Goal: Information Seeking & Learning: Learn about a topic

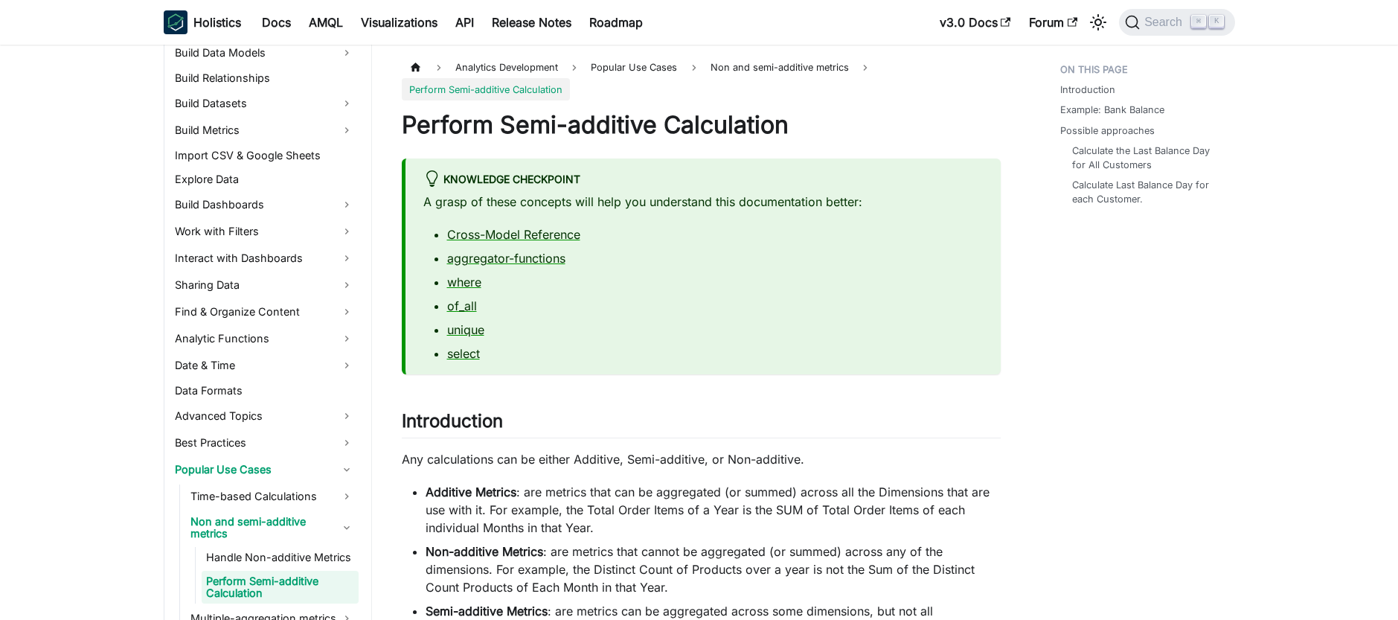
scroll to position [411, 0]
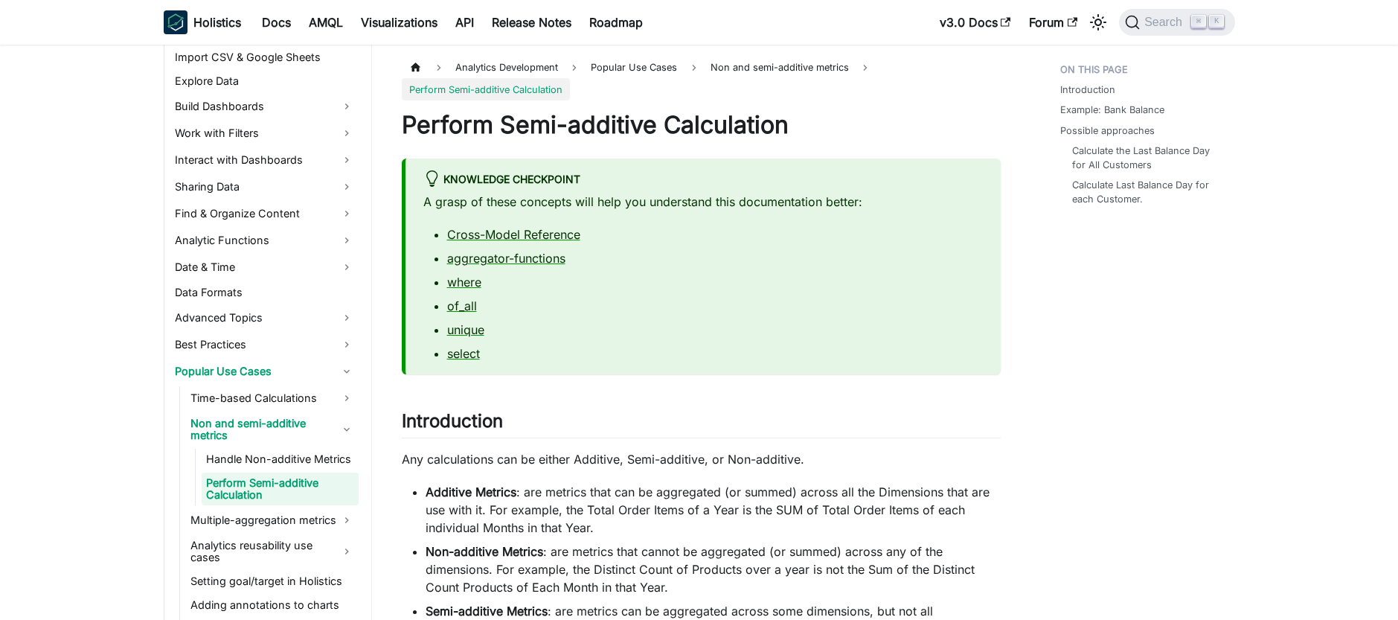
click at [775, 203] on p "A grasp of these concepts will help you understand this documentation better:" at bounding box center [702, 202] width 559 height 18
click at [777, 202] on p "A grasp of these concepts will help you understand this documentation better:" at bounding box center [702, 202] width 559 height 18
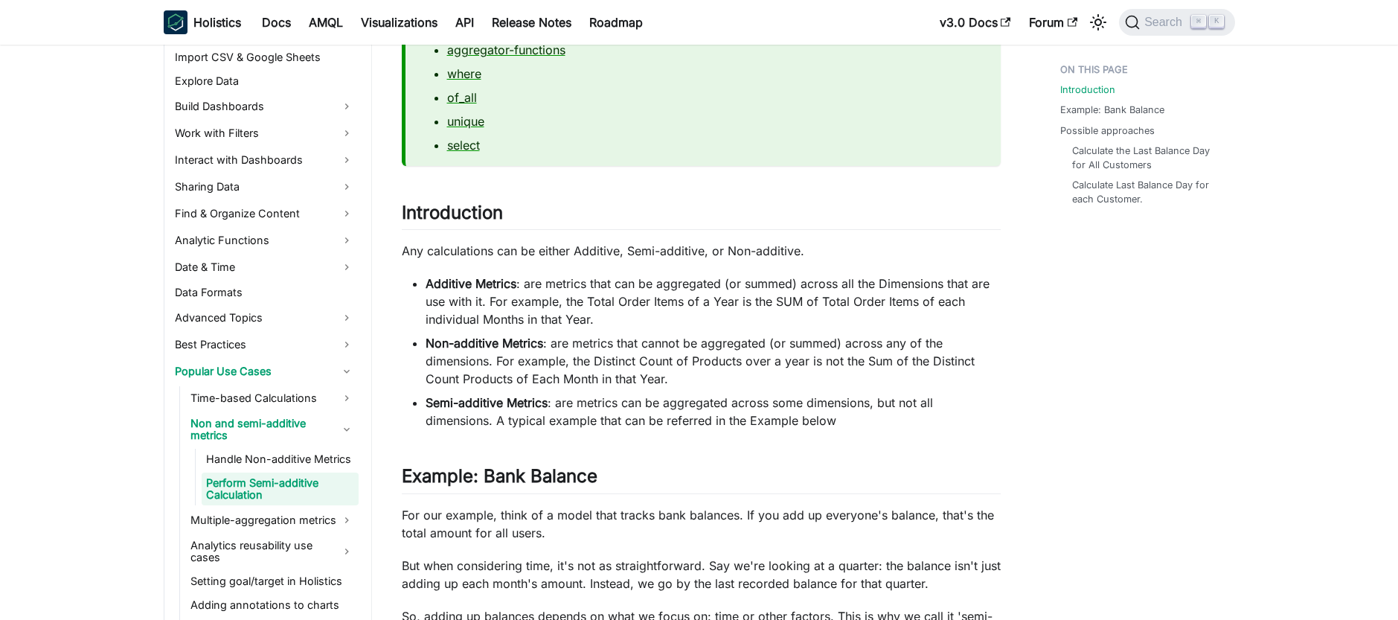
scroll to position [289, 0]
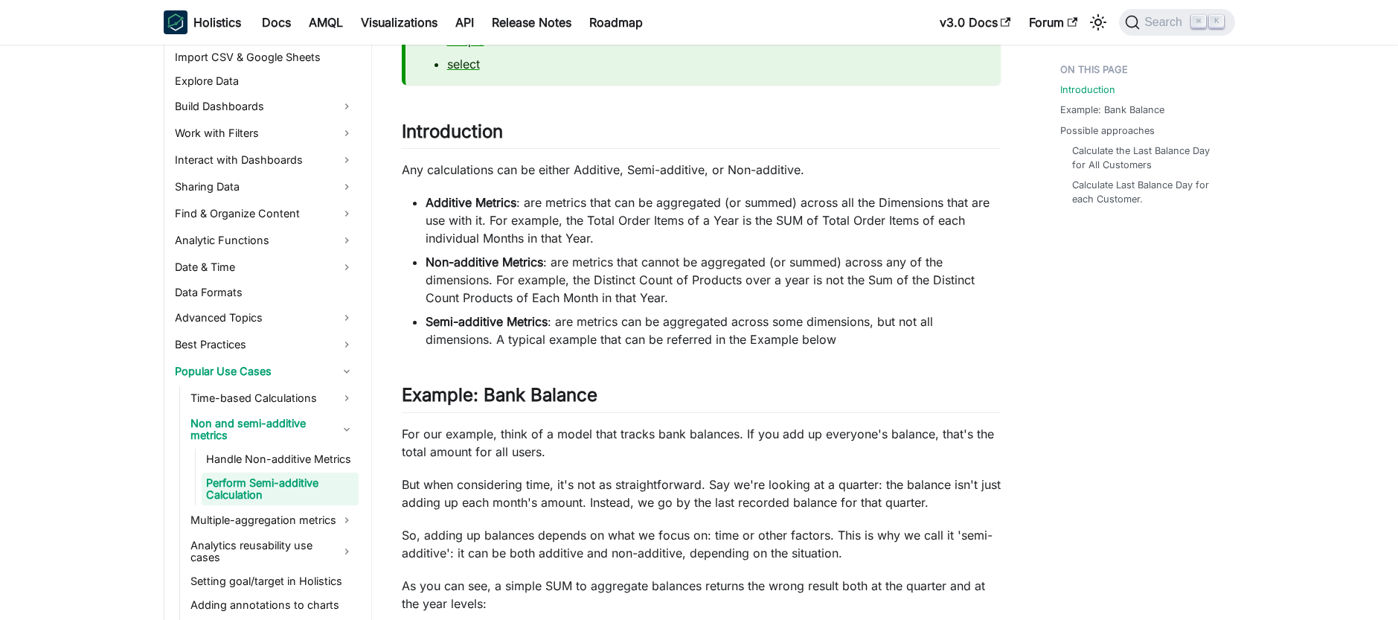
click at [665, 219] on li "Additive Metrics : are metrics that can be aggregated (or summed) across all th…" at bounding box center [712, 220] width 575 height 54
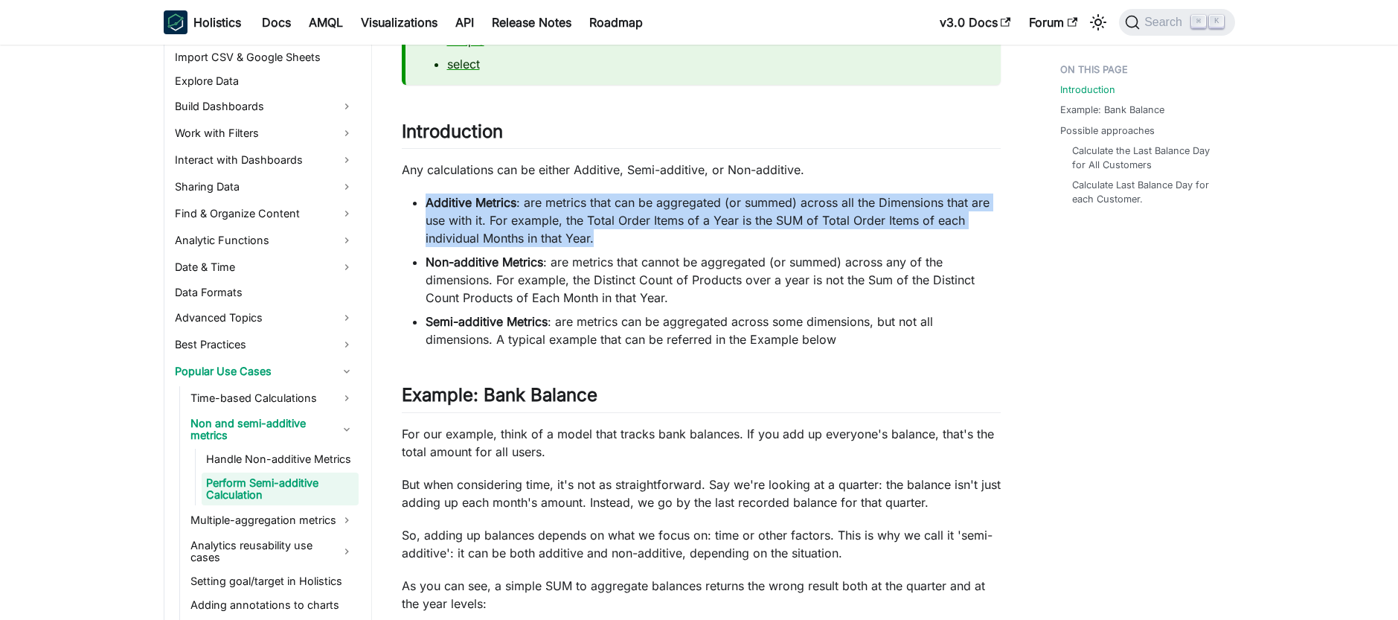
click at [665, 219] on li "Additive Metrics : are metrics that can be aggregated (or summed) across all th…" at bounding box center [712, 220] width 575 height 54
click at [663, 221] on li "Additive Metrics : are metrics that can be aggregated (or summed) across all th…" at bounding box center [712, 220] width 575 height 54
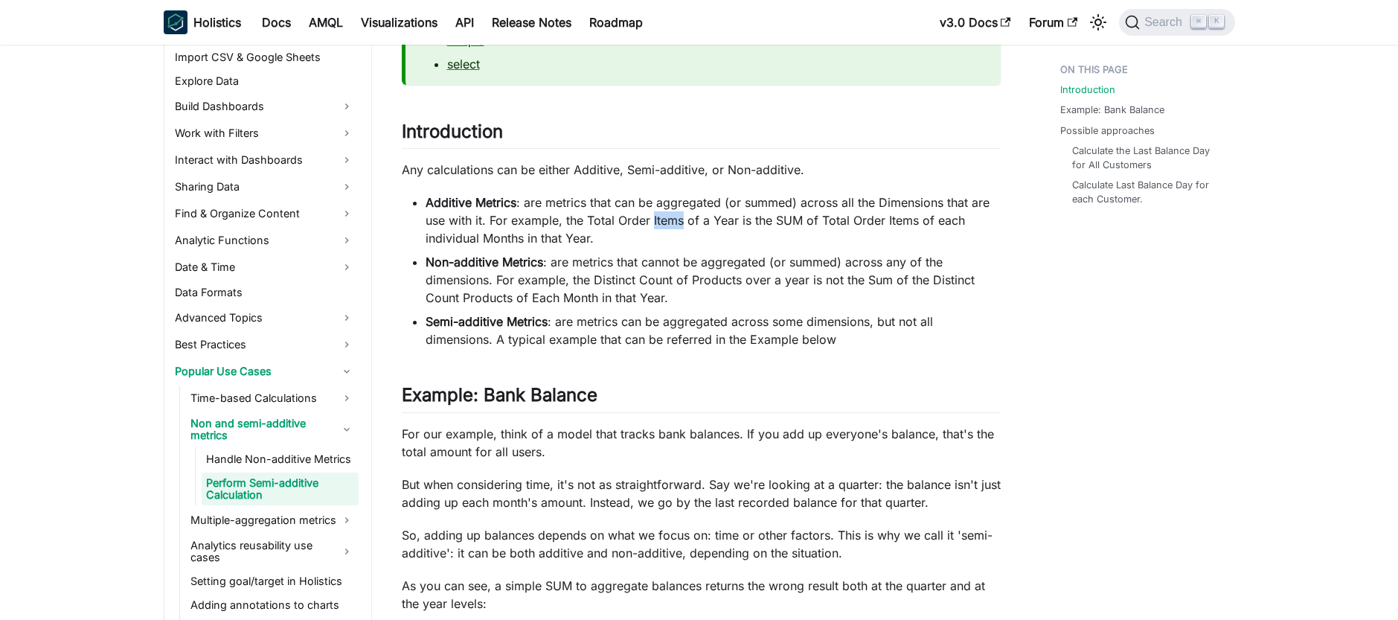
click at [663, 221] on li "Additive Metrics : are metrics that can be aggregated (or summed) across all th…" at bounding box center [712, 220] width 575 height 54
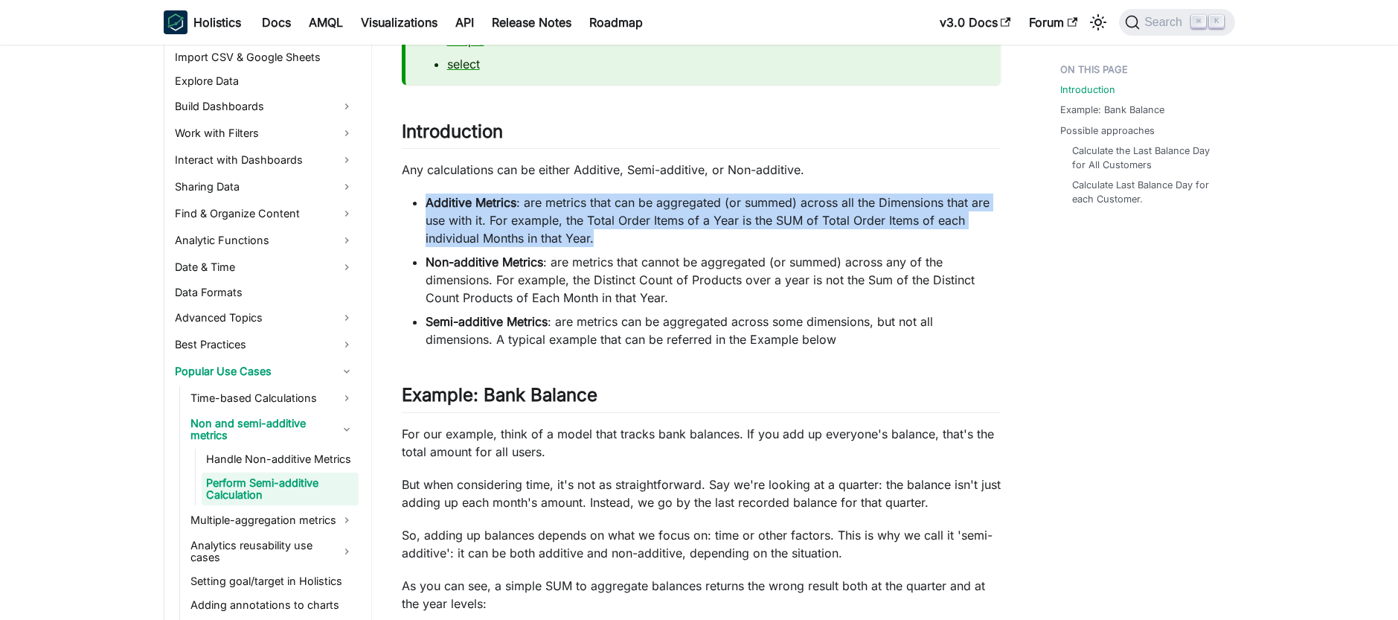
click at [663, 221] on li "Additive Metrics : are metrics that can be aggregated (or summed) across all th…" at bounding box center [712, 220] width 575 height 54
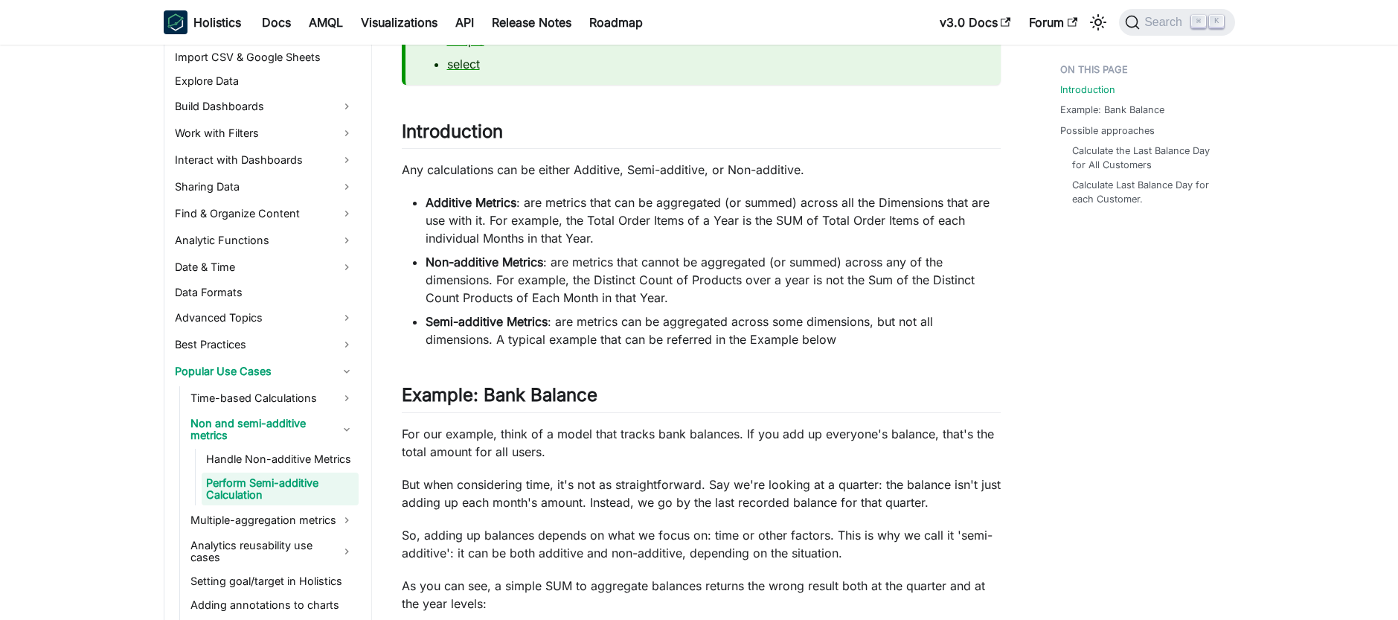
click at [631, 258] on li "Non-additive Metrics : are metrics that cannot be aggregated (or summed) across…" at bounding box center [712, 280] width 575 height 54
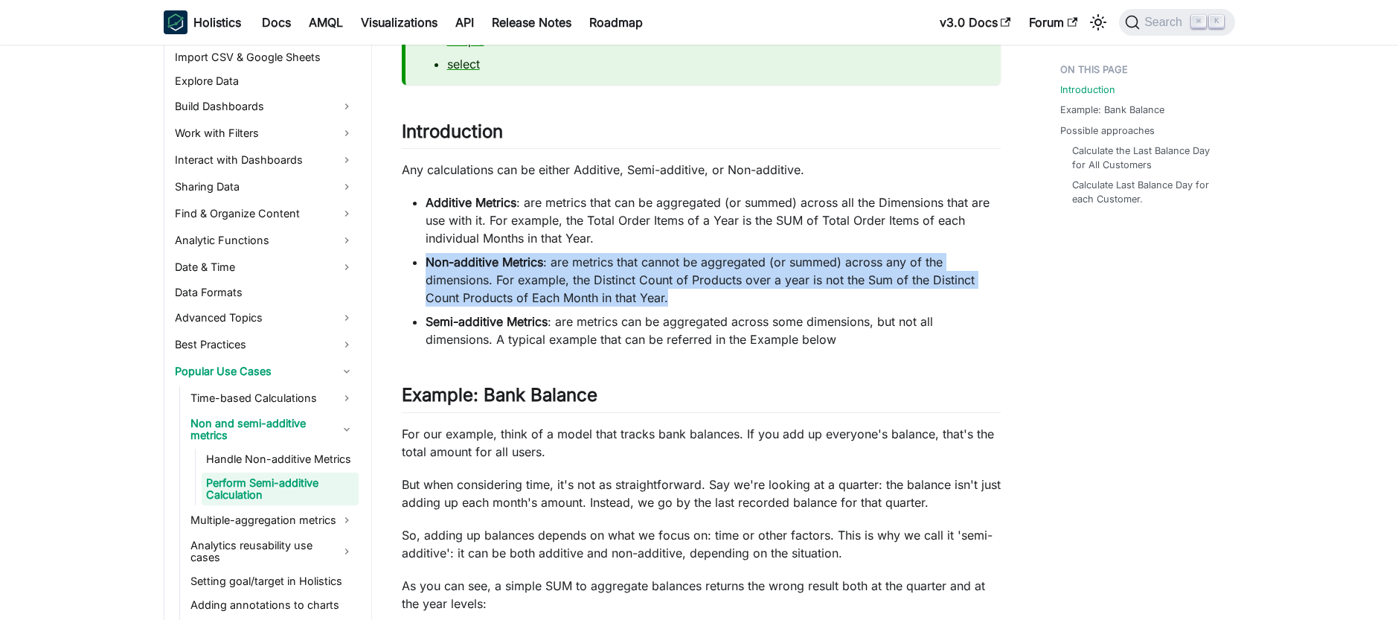
click at [631, 258] on li "Non-additive Metrics : are metrics that cannot be aggregated (or summed) across…" at bounding box center [712, 280] width 575 height 54
click at [674, 257] on li "Non-additive Metrics : are metrics that cannot be aggregated (or summed) across…" at bounding box center [712, 280] width 575 height 54
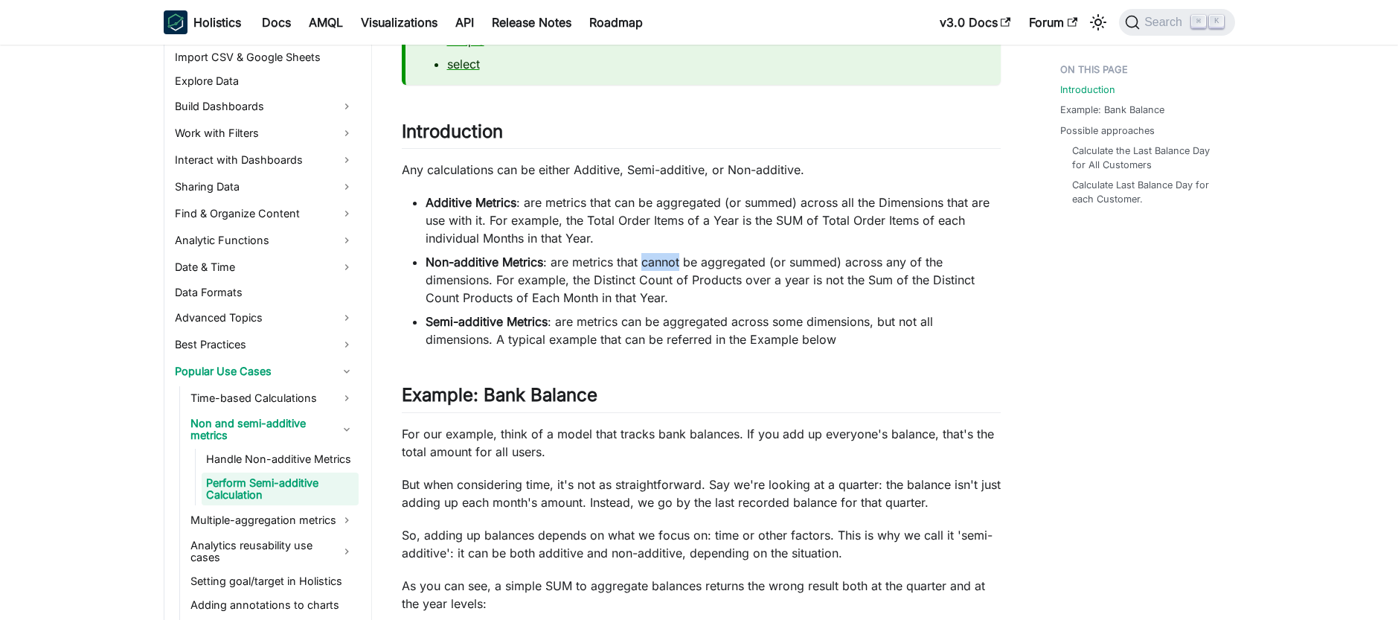
click at [674, 257] on li "Non-additive Metrics : are metrics that cannot be aggregated (or summed) across…" at bounding box center [712, 280] width 575 height 54
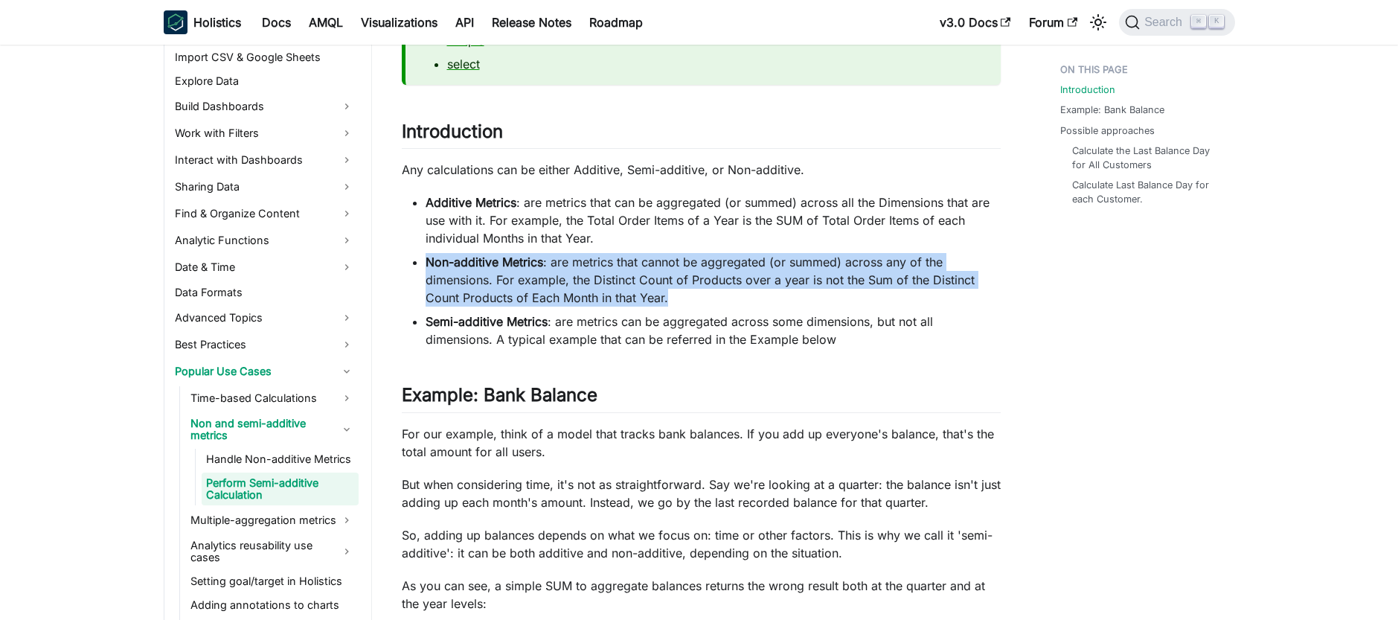
click at [674, 257] on li "Non-additive Metrics : are metrics that cannot be aggregated (or summed) across…" at bounding box center [712, 280] width 575 height 54
click at [631, 275] on li "Non-additive Metrics : are metrics that cannot be aggregated (or summed) across…" at bounding box center [712, 280] width 575 height 54
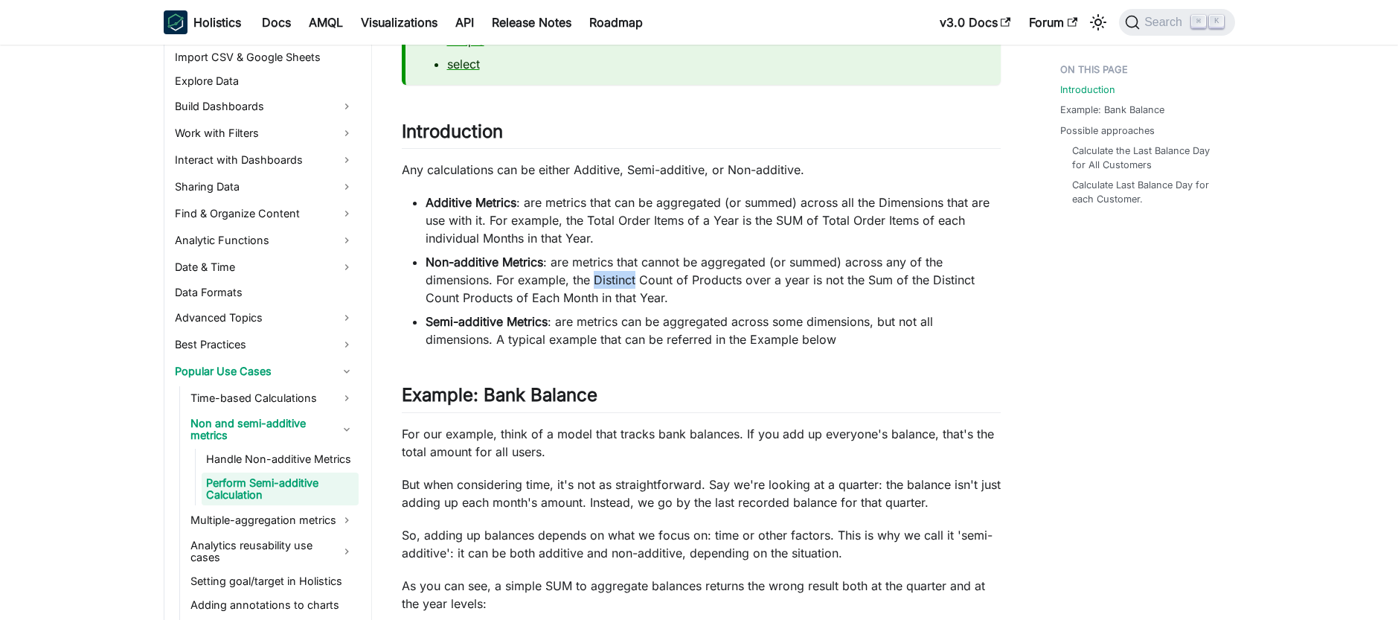
click at [631, 275] on li "Non-additive Metrics : are metrics that cannot be aggregated (or summed) across…" at bounding box center [712, 280] width 575 height 54
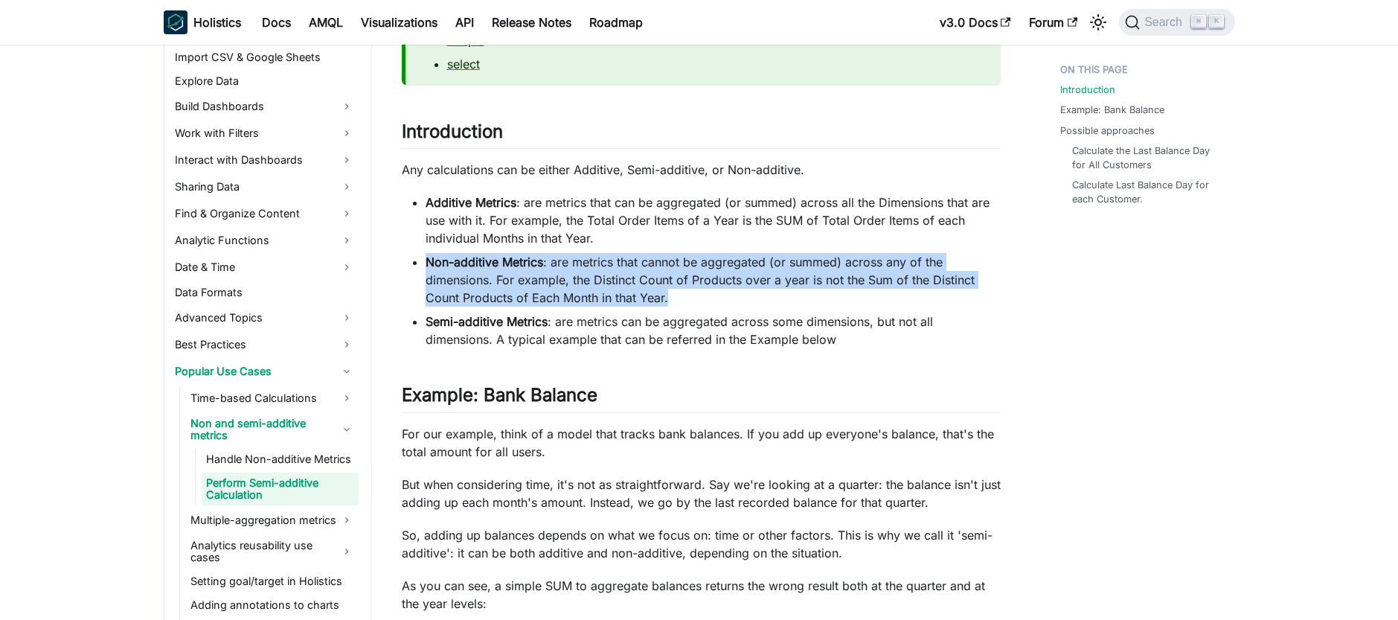
click at [631, 275] on li "Non-additive Metrics : are metrics that cannot be aggregated (or summed) across…" at bounding box center [712, 280] width 575 height 54
click at [662, 274] on li "Non-additive Metrics : are metrics that cannot be aggregated (or summed) across…" at bounding box center [712, 280] width 575 height 54
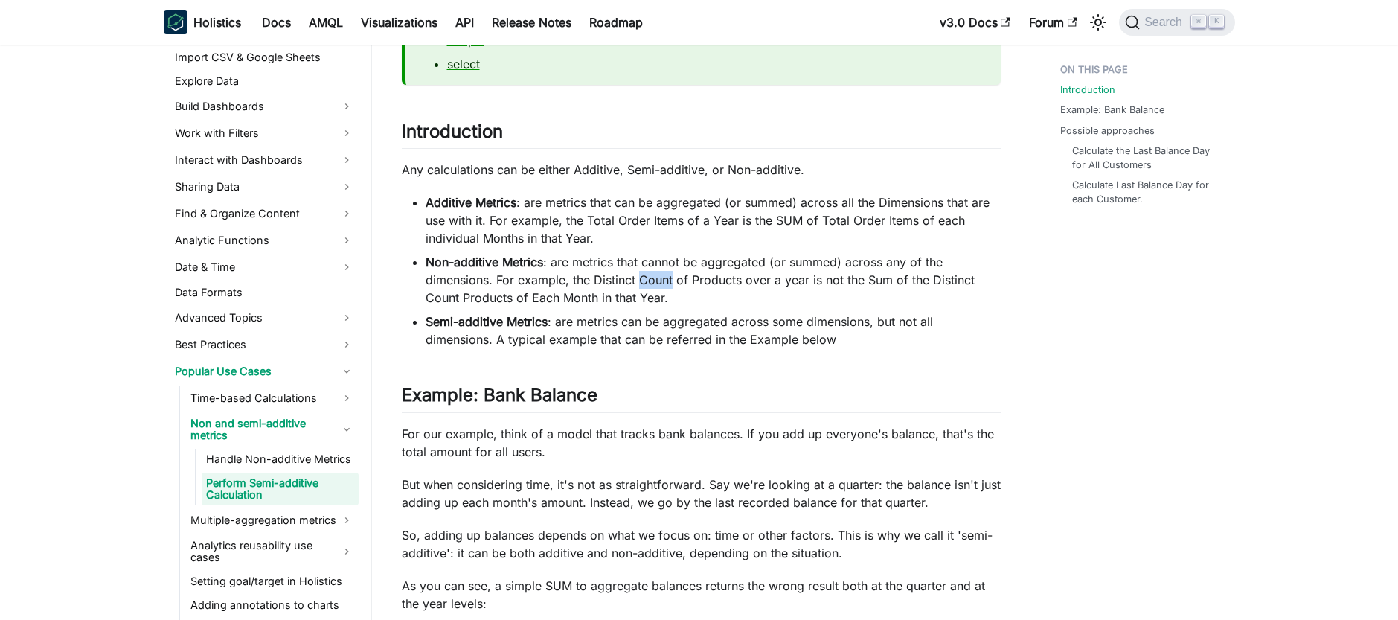
click at [662, 274] on li "Non-additive Metrics : are metrics that cannot be aggregated (or summed) across…" at bounding box center [712, 280] width 575 height 54
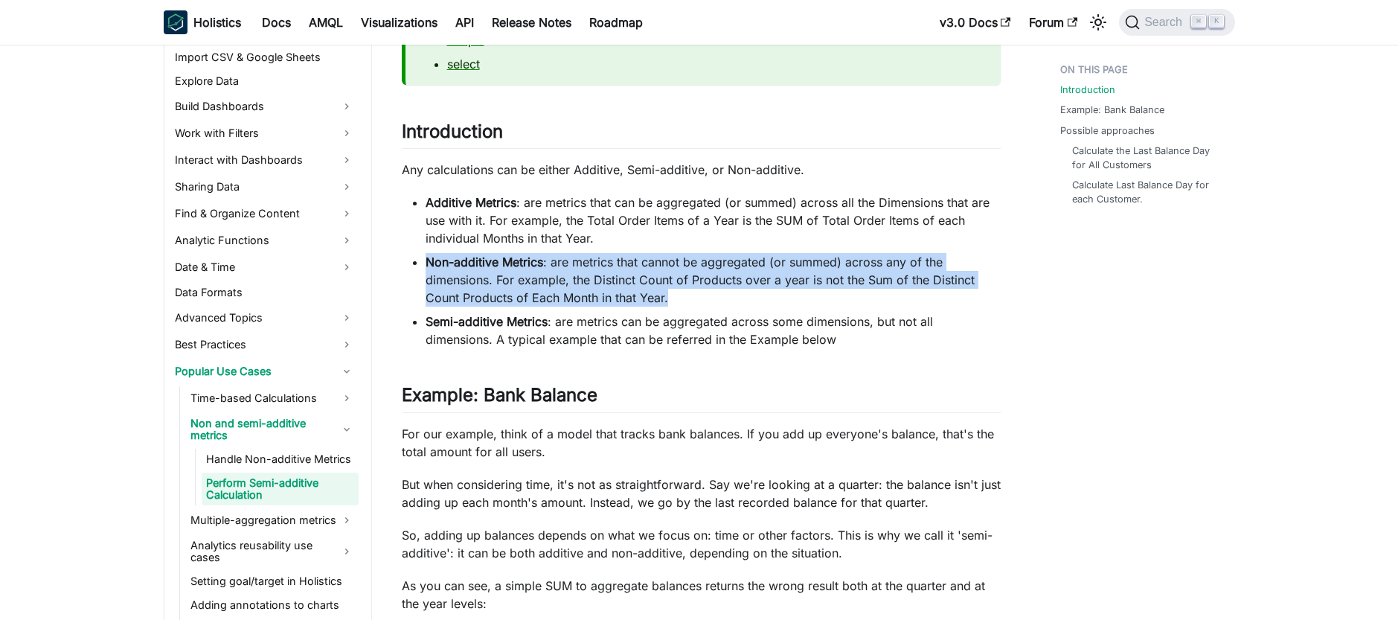
click at [662, 274] on li "Non-additive Metrics : are metrics that cannot be aggregated (or summed) across…" at bounding box center [712, 280] width 575 height 54
click at [602, 285] on li "Non-additive Metrics : are metrics that cannot be aggregated (or summed) across…" at bounding box center [712, 280] width 575 height 54
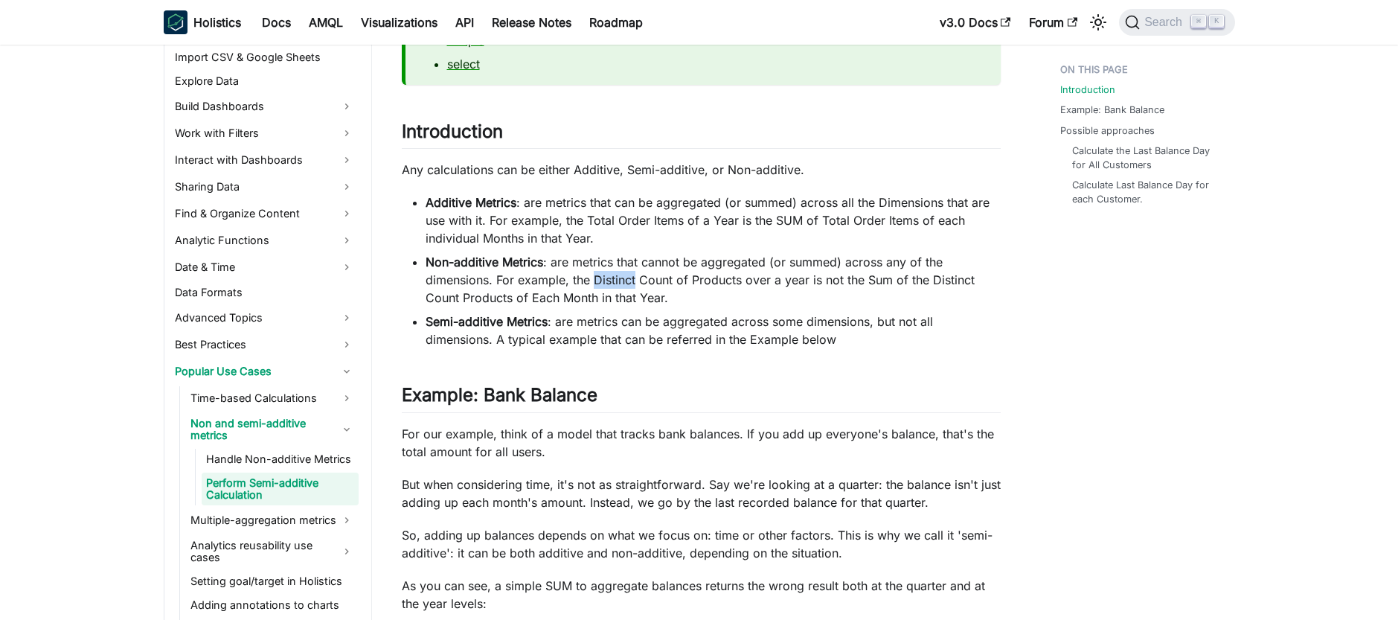
click at [602, 285] on li "Non-additive Metrics : are metrics that cannot be aggregated (or summed) across…" at bounding box center [712, 280] width 575 height 54
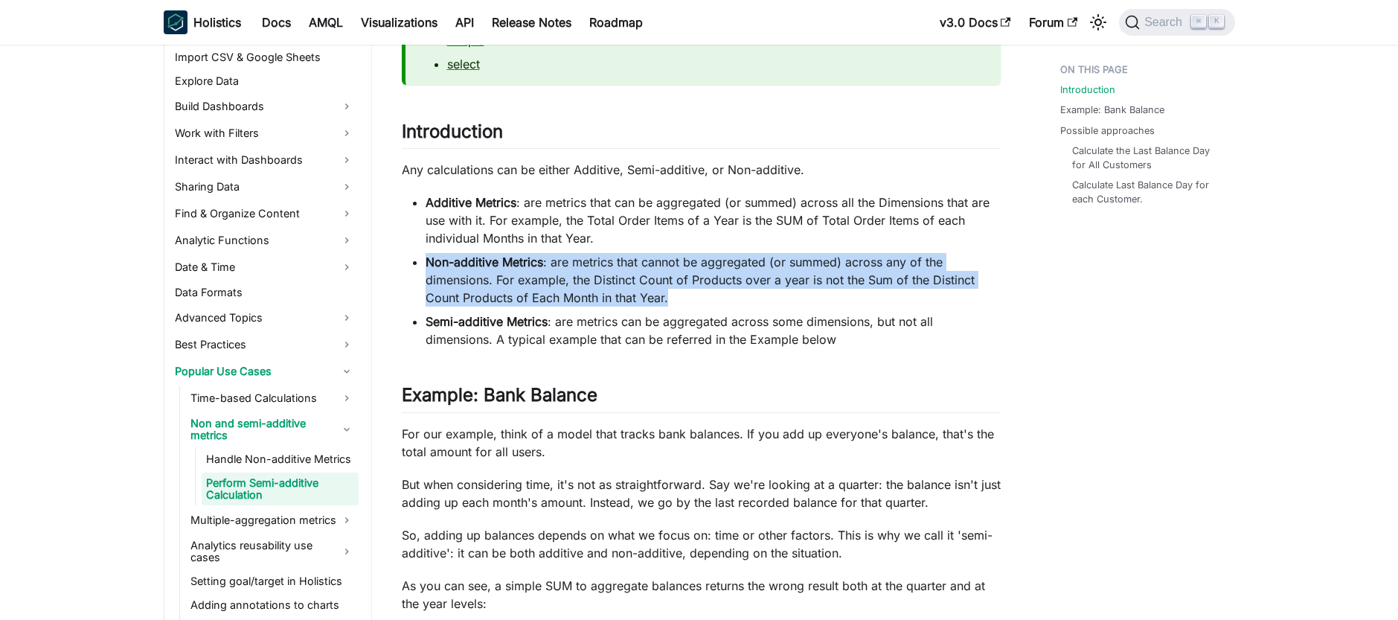
click at [602, 285] on li "Non-additive Metrics : are metrics that cannot be aggregated (or summed) across…" at bounding box center [712, 280] width 575 height 54
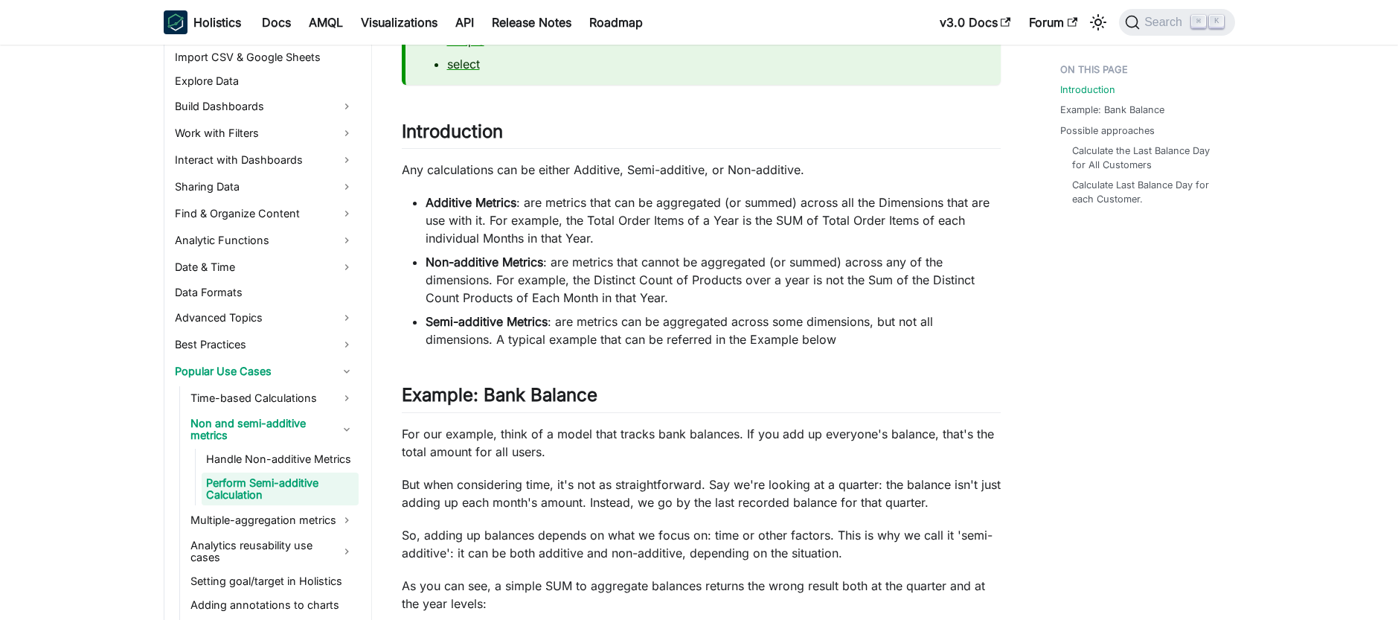
click at [600, 323] on li "Semi-additive Metrics : are metrics can be aggregated across some dimensions, b…" at bounding box center [712, 330] width 575 height 36
click at [601, 323] on li "Semi-additive Metrics : are metrics can be aggregated across some dimensions, b…" at bounding box center [712, 330] width 575 height 36
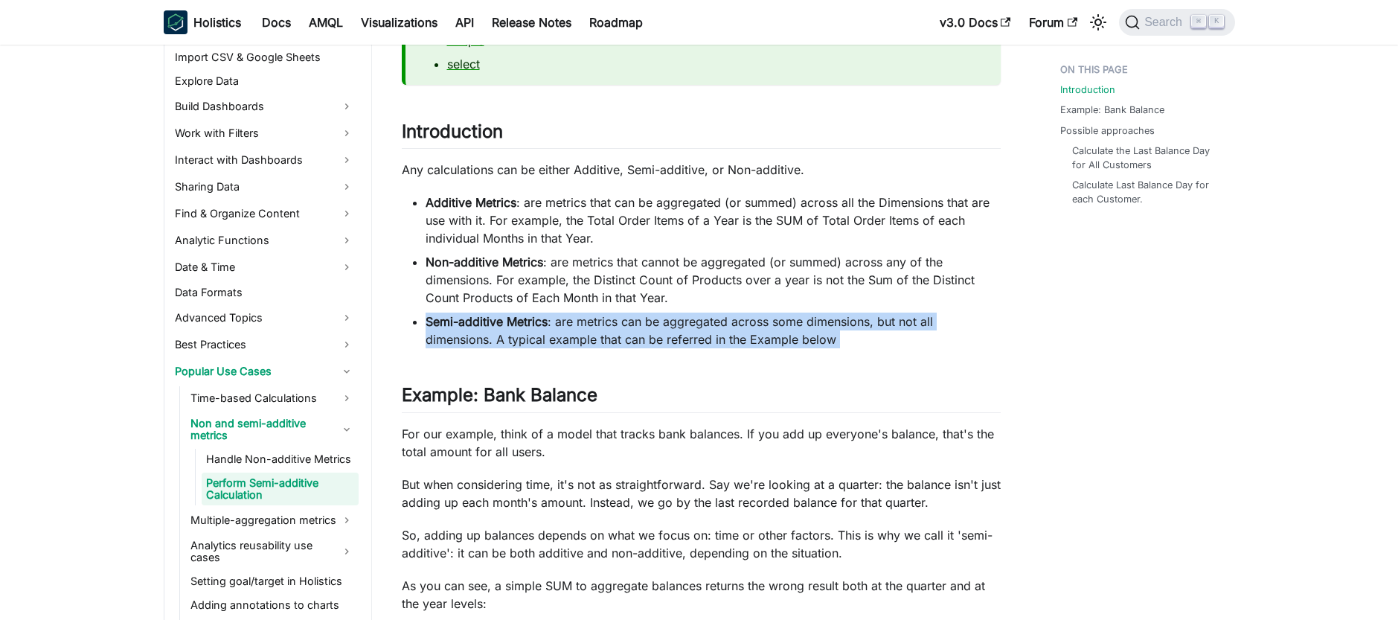
click at [601, 324] on li "Semi-additive Metrics : are metrics can be aggregated across some dimensions, b…" at bounding box center [712, 330] width 575 height 36
click at [606, 328] on li "Semi-additive Metrics : are metrics can be aggregated across some dimensions, b…" at bounding box center [712, 330] width 575 height 36
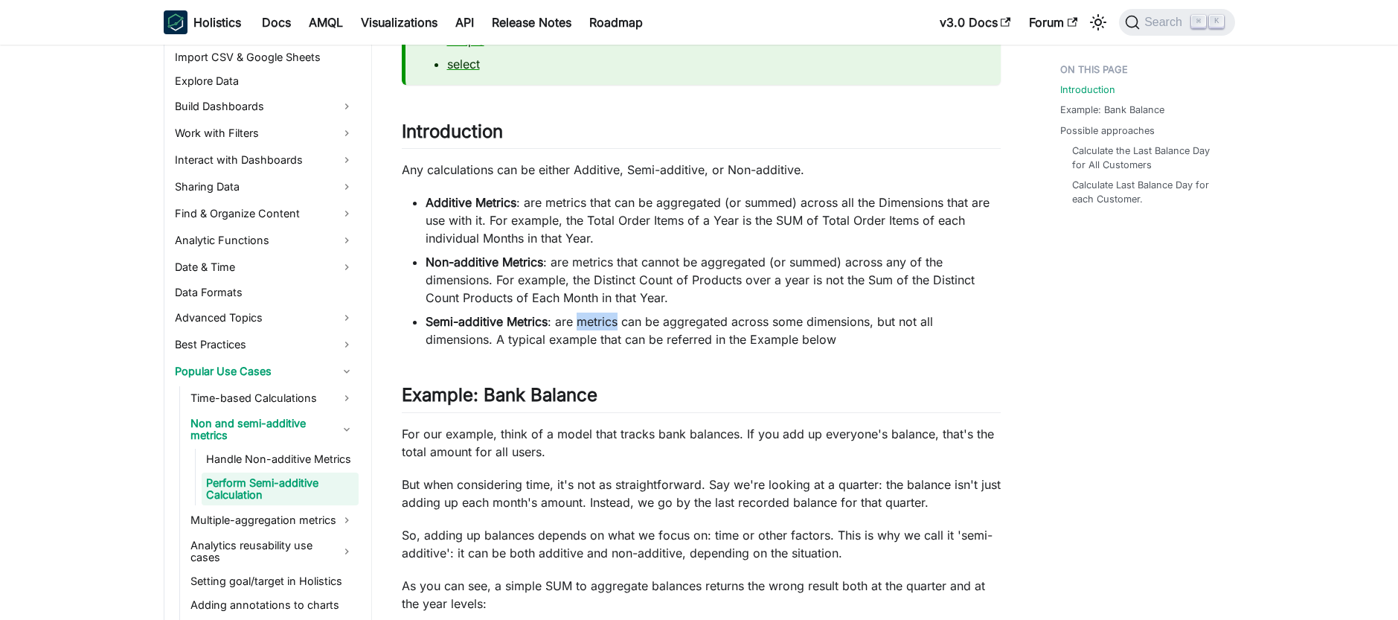
click at [606, 328] on li "Semi-additive Metrics : are metrics can be aggregated across some dimensions, b…" at bounding box center [712, 330] width 575 height 36
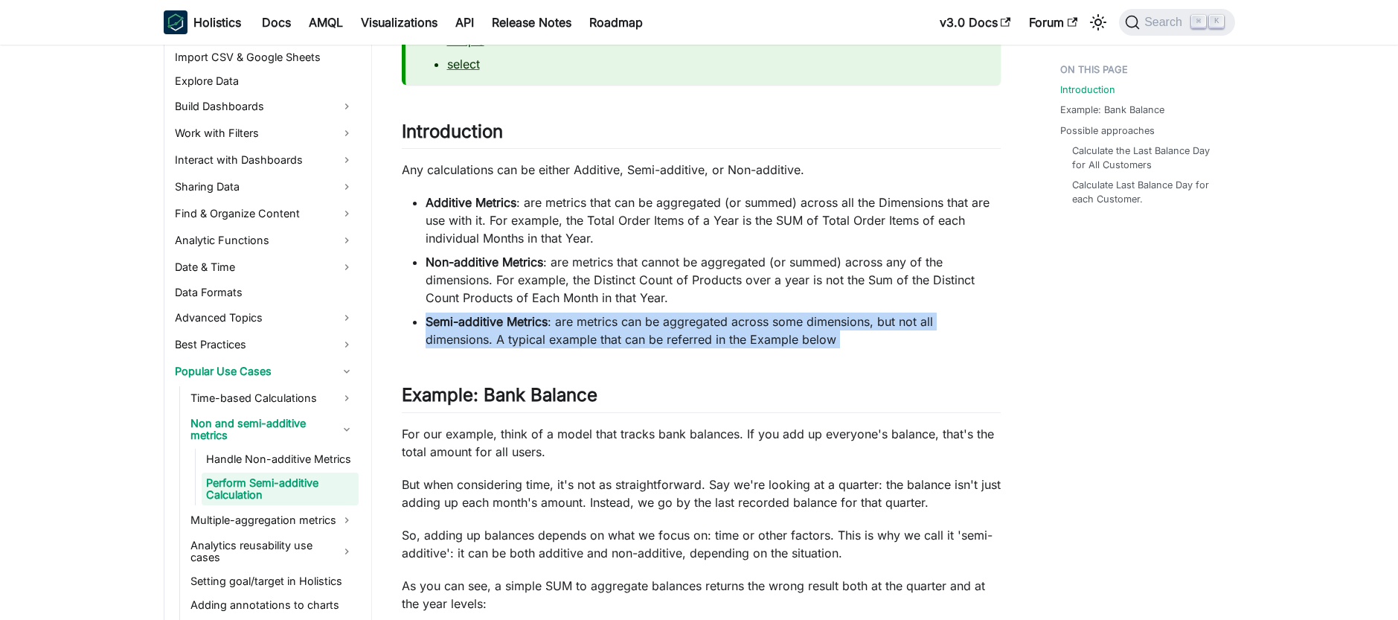
click at [606, 328] on li "Semi-additive Metrics : are metrics can be aggregated across some dimensions, b…" at bounding box center [712, 330] width 575 height 36
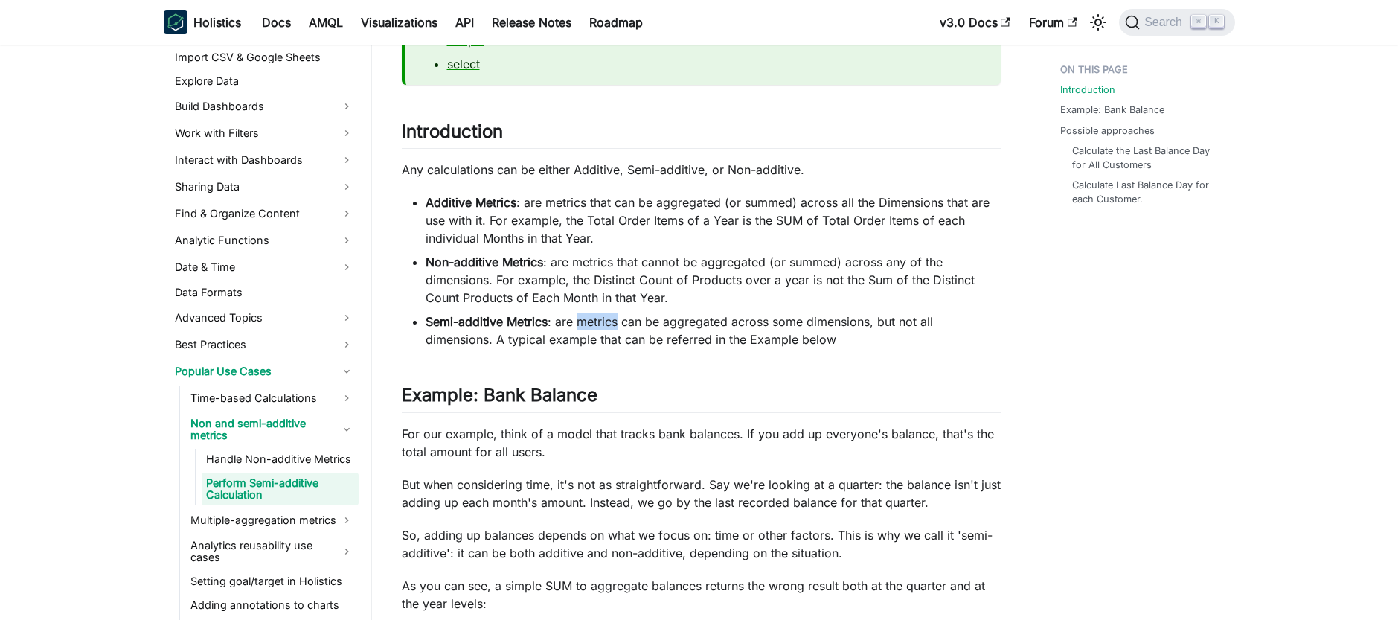
click at [606, 328] on li "Semi-additive Metrics : are metrics can be aggregated across some dimensions, b…" at bounding box center [712, 330] width 575 height 36
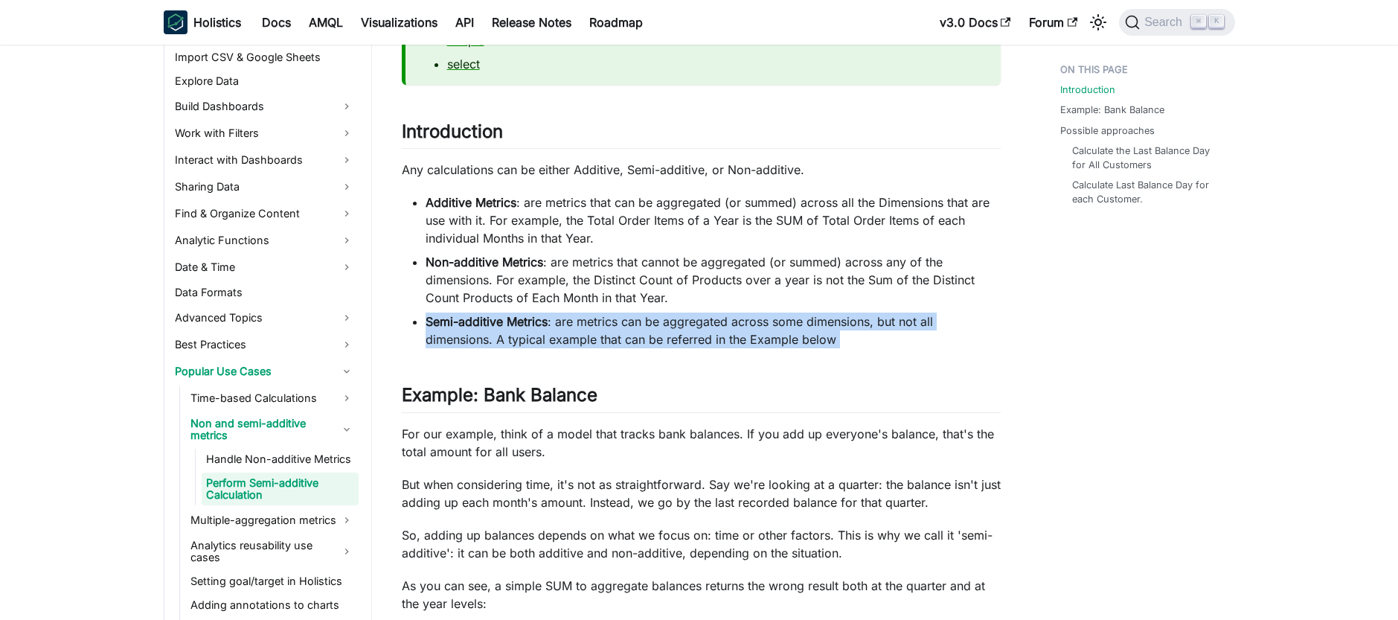
click at [606, 328] on li "Semi-additive Metrics : are metrics can be aggregated across some dimensions, b…" at bounding box center [712, 330] width 575 height 36
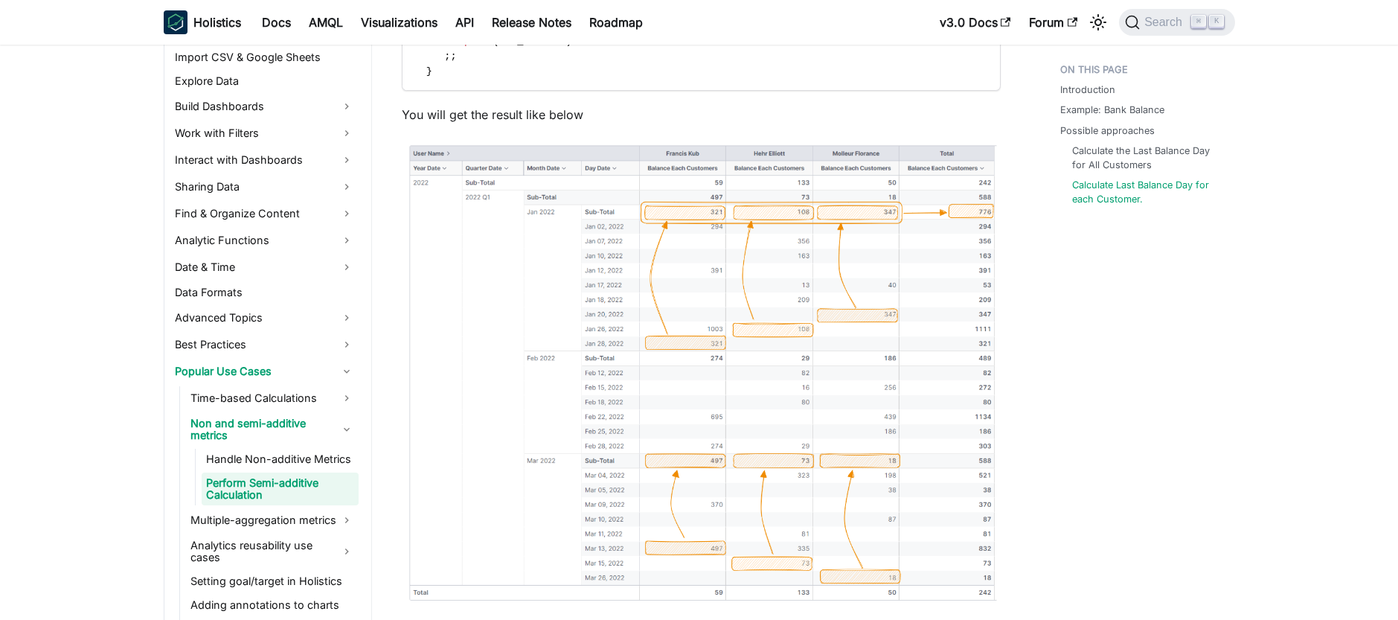
scroll to position [4392, 0]
